Goal: Task Accomplishment & Management: Complete application form

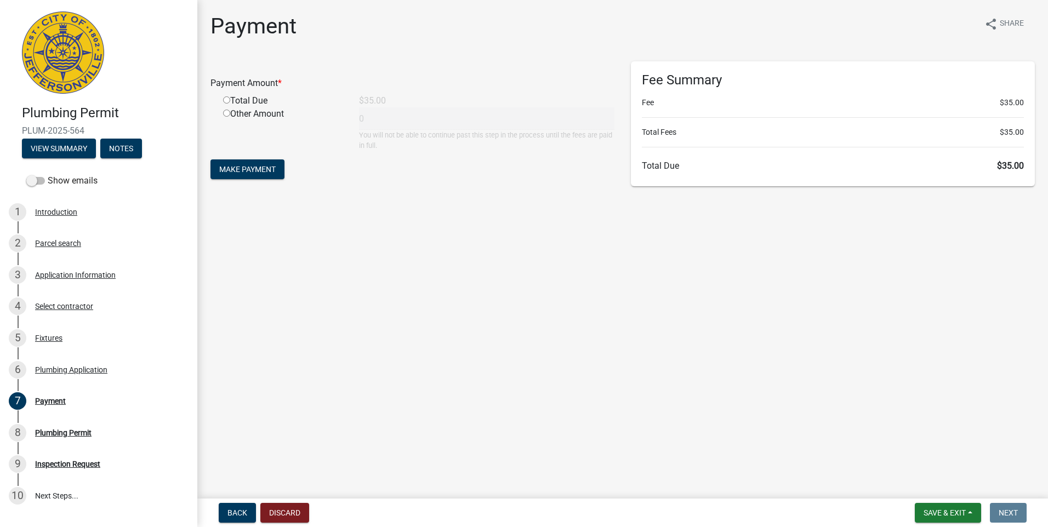
click at [229, 99] on input "radio" at bounding box center [226, 99] width 7 height 7
radio input "true"
type input "35"
click at [248, 167] on span "Make Payment" at bounding box center [247, 169] width 56 height 9
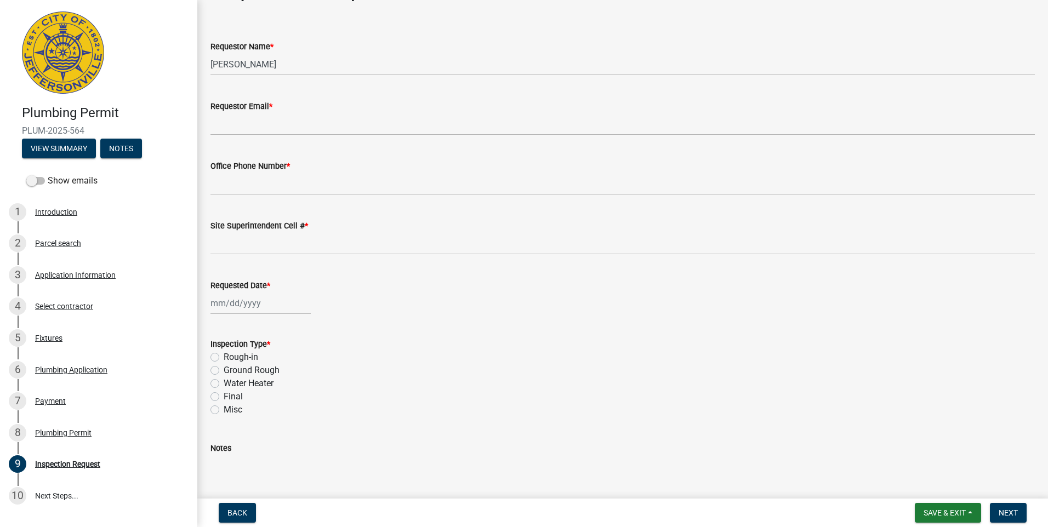
scroll to position [100, 0]
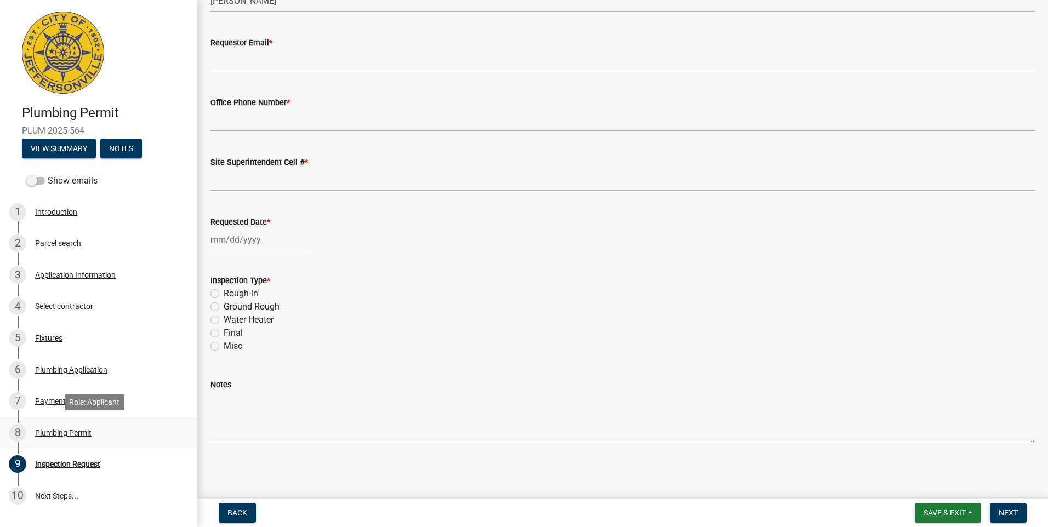
click at [86, 430] on div "Plumbing Permit" at bounding box center [63, 433] width 56 height 8
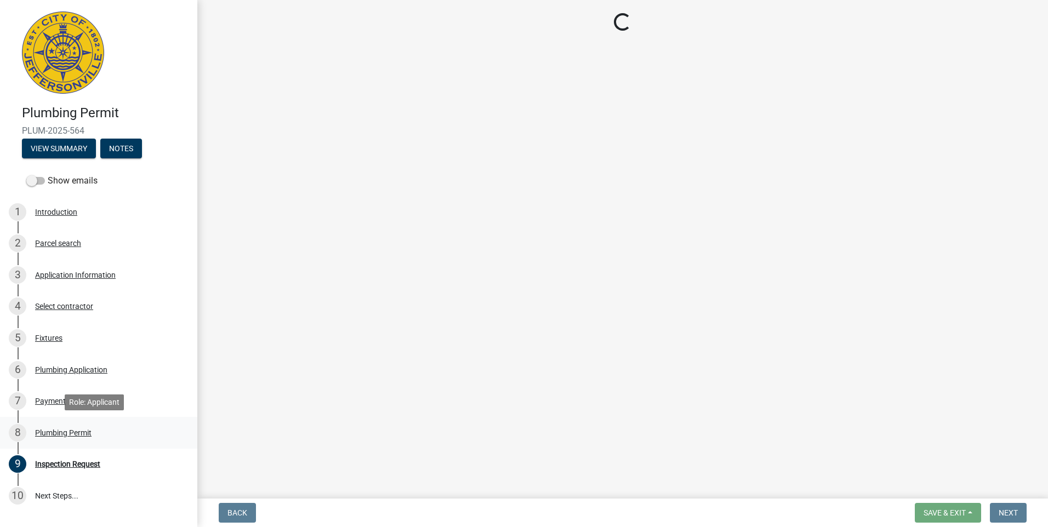
scroll to position [0, 0]
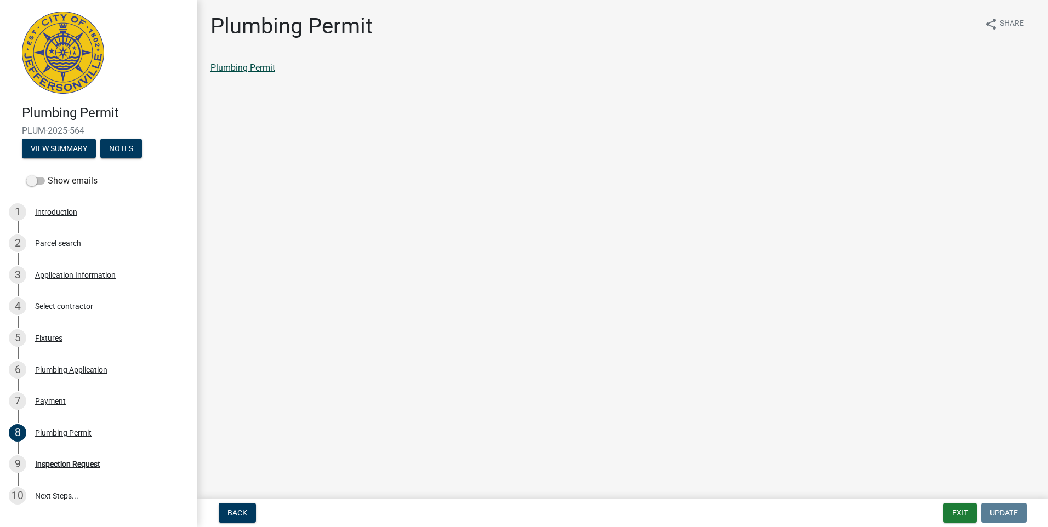
click at [254, 67] on link "Plumbing Permit" at bounding box center [242, 67] width 65 height 10
